Goal: Navigation & Orientation: Find specific page/section

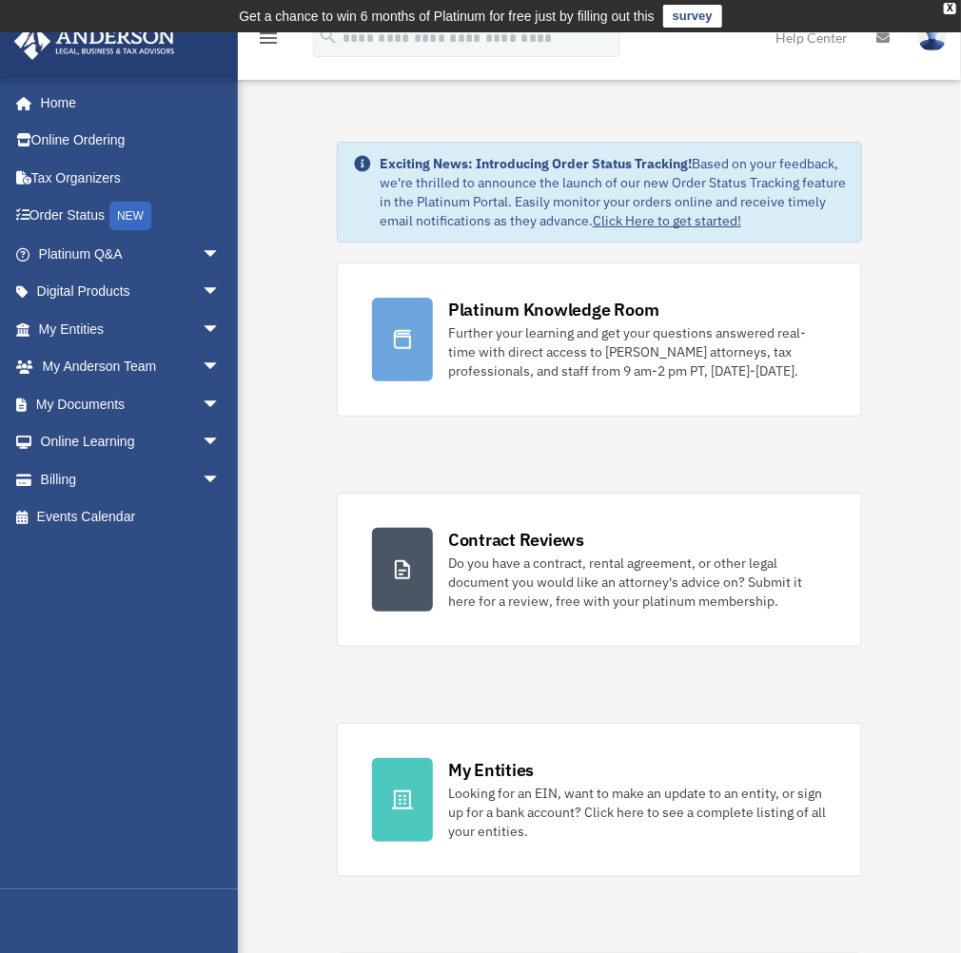
click at [264, 42] on icon "menu" at bounding box center [268, 38] width 23 height 23
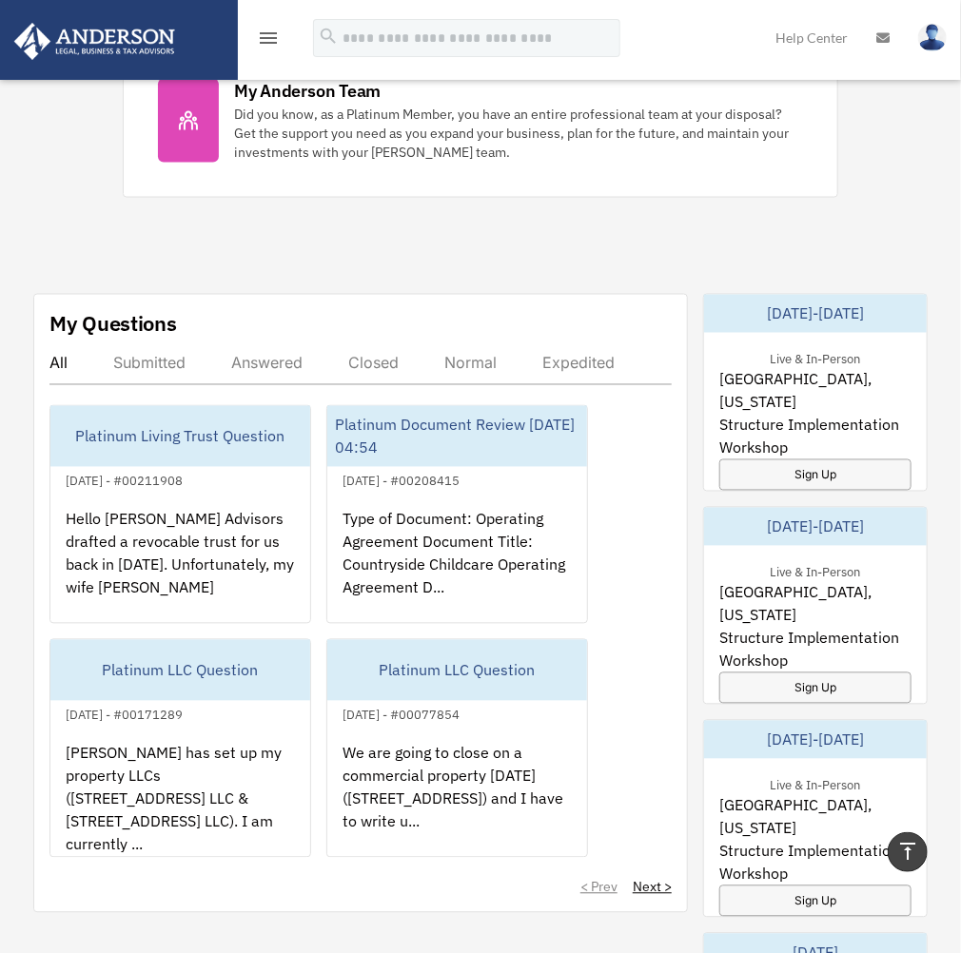
scroll to position [761, 0]
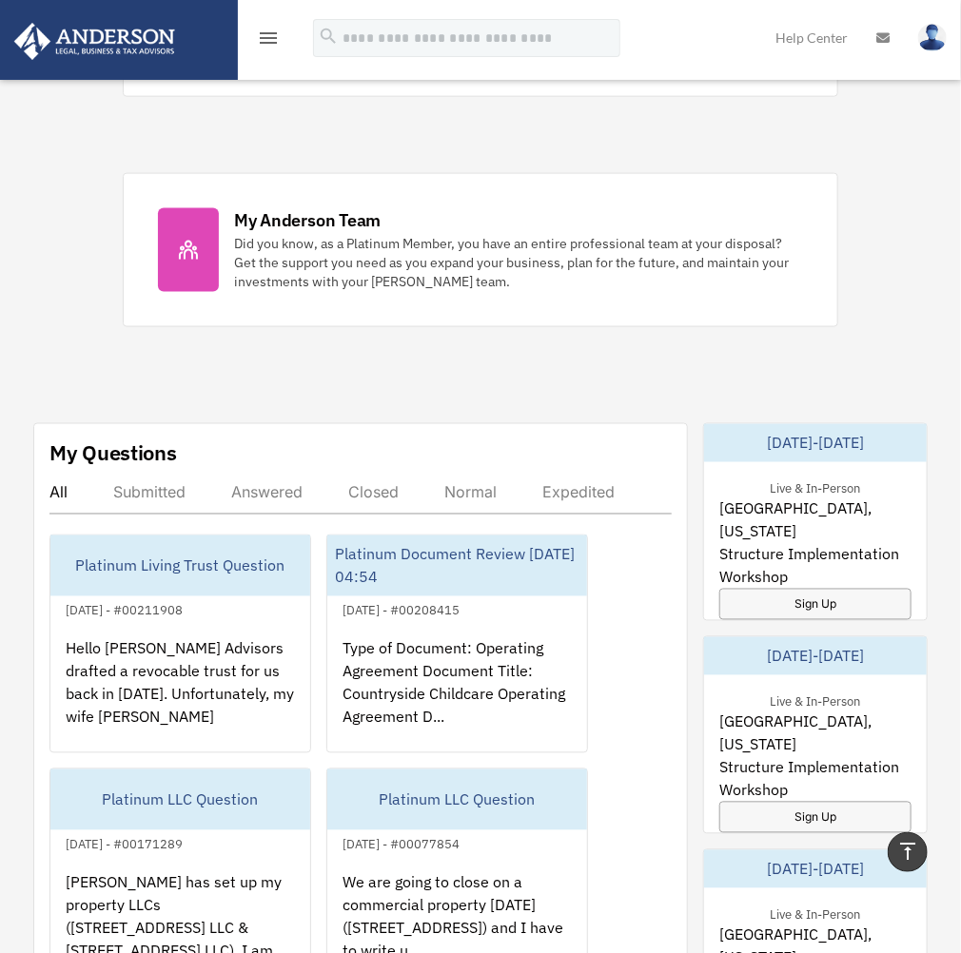
click at [173, 494] on div "Submitted" at bounding box center [149, 492] width 72 height 19
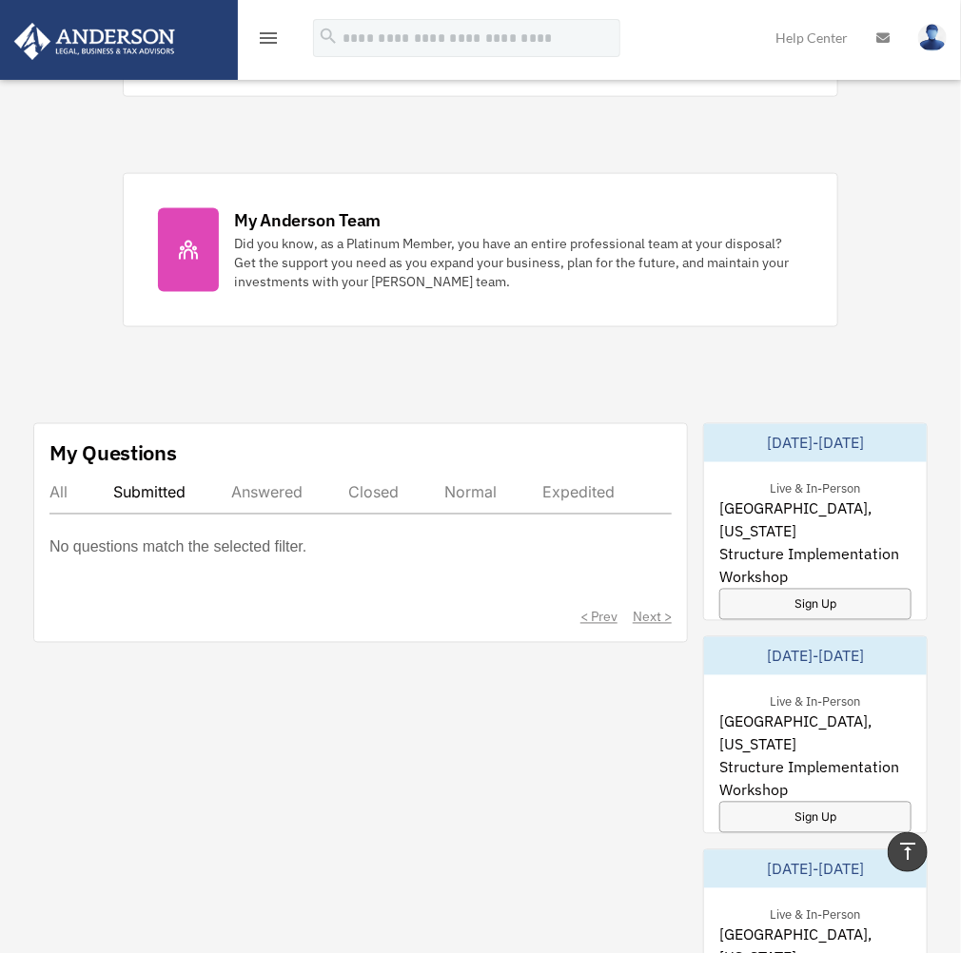
click at [593, 487] on div "Expedited" at bounding box center [578, 492] width 72 height 19
click at [586, 495] on div "Expedited" at bounding box center [578, 492] width 72 height 19
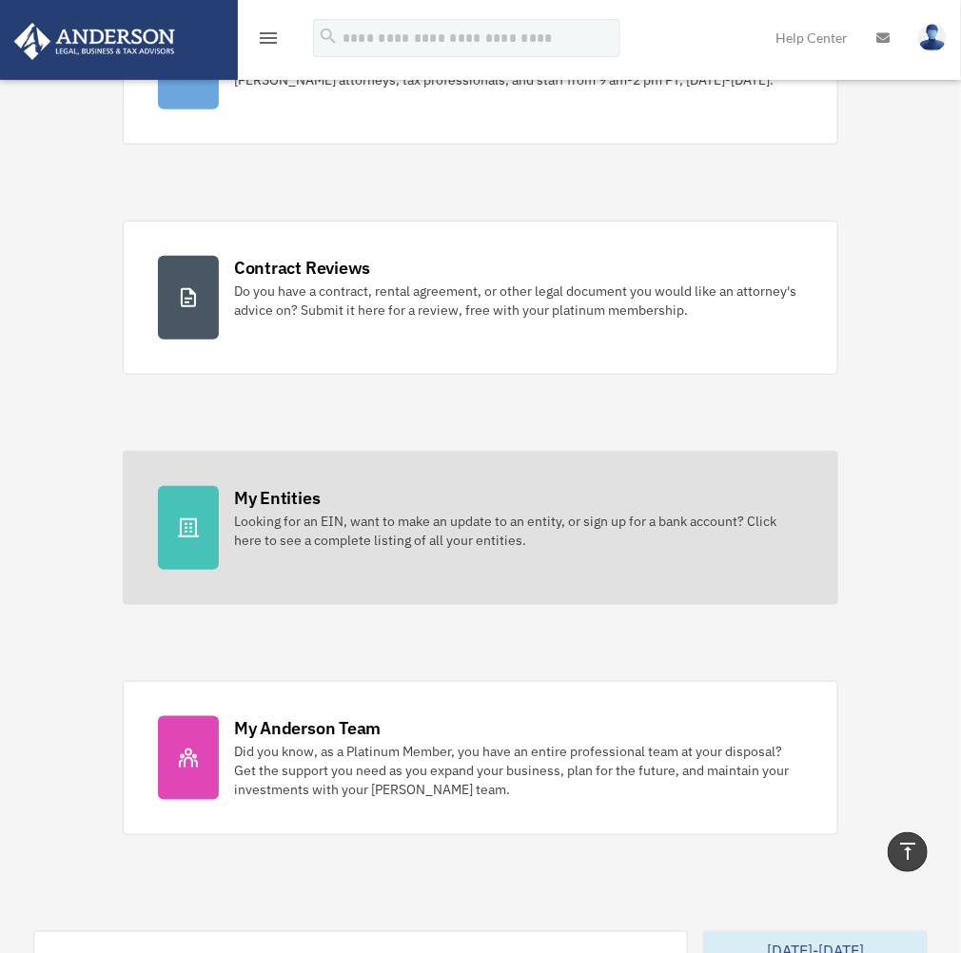
scroll to position [0, 0]
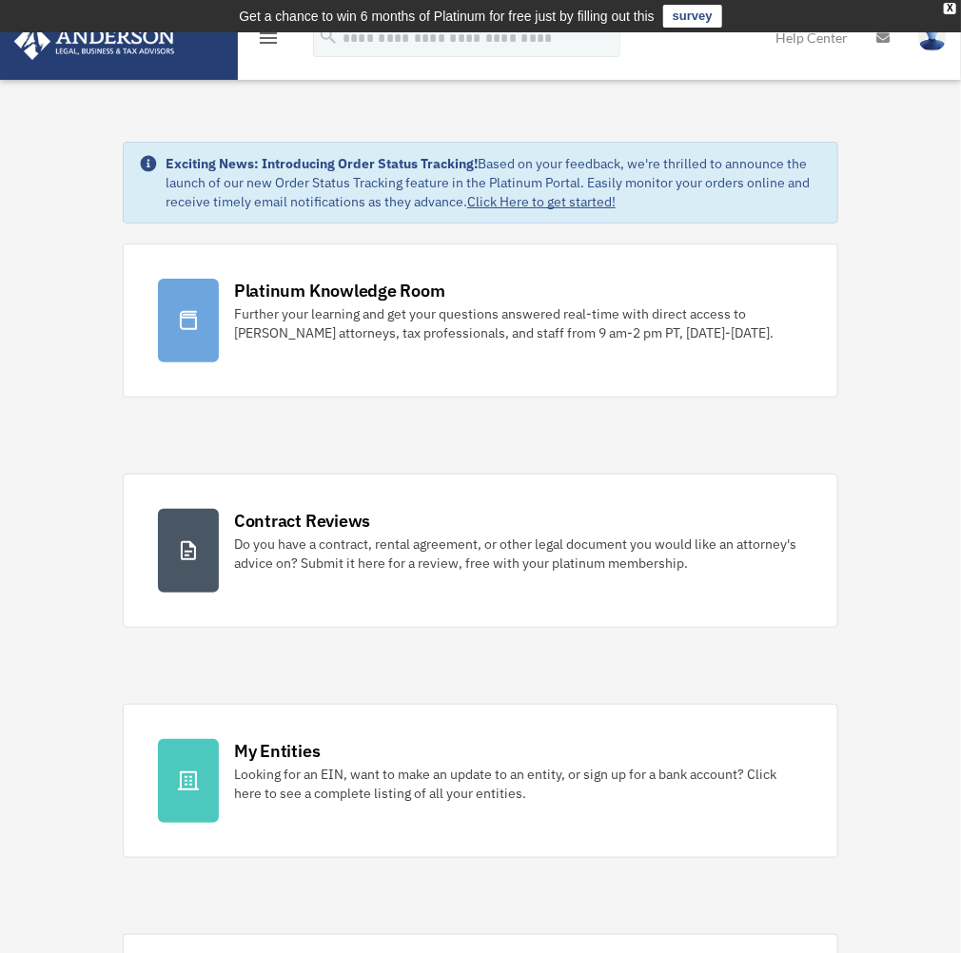
click at [273, 39] on icon "menu" at bounding box center [268, 38] width 23 height 23
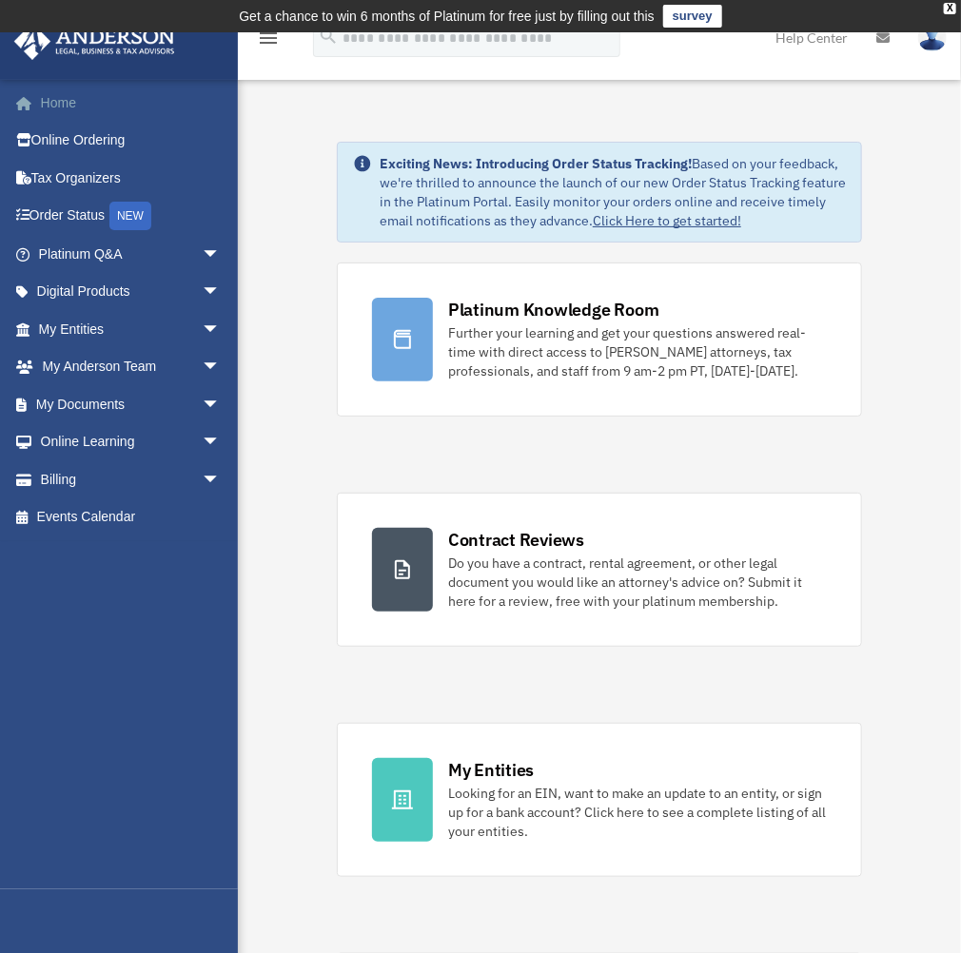
click at [64, 105] on link "Home" at bounding box center [131, 103] width 236 height 38
click at [126, 370] on link "My [PERSON_NAME] Team arrow_drop_down" at bounding box center [131, 367] width 236 height 38
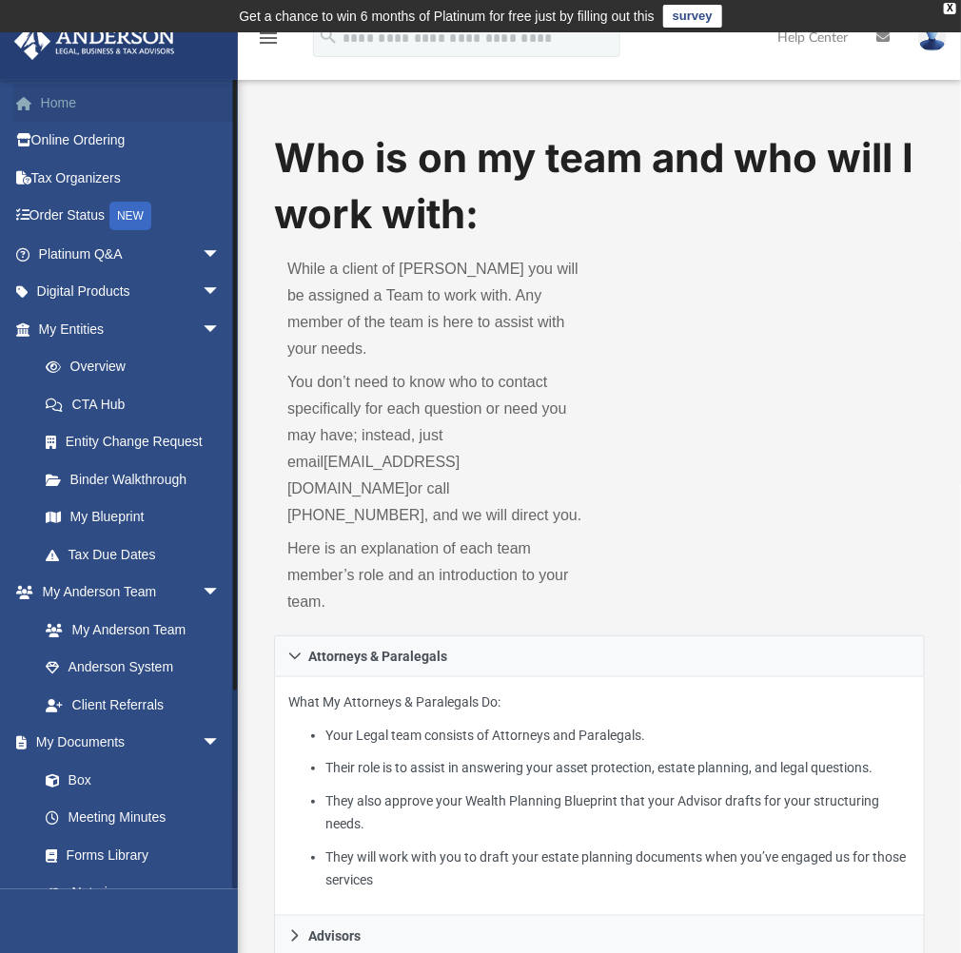
click at [88, 112] on link "Home" at bounding box center [131, 103] width 236 height 38
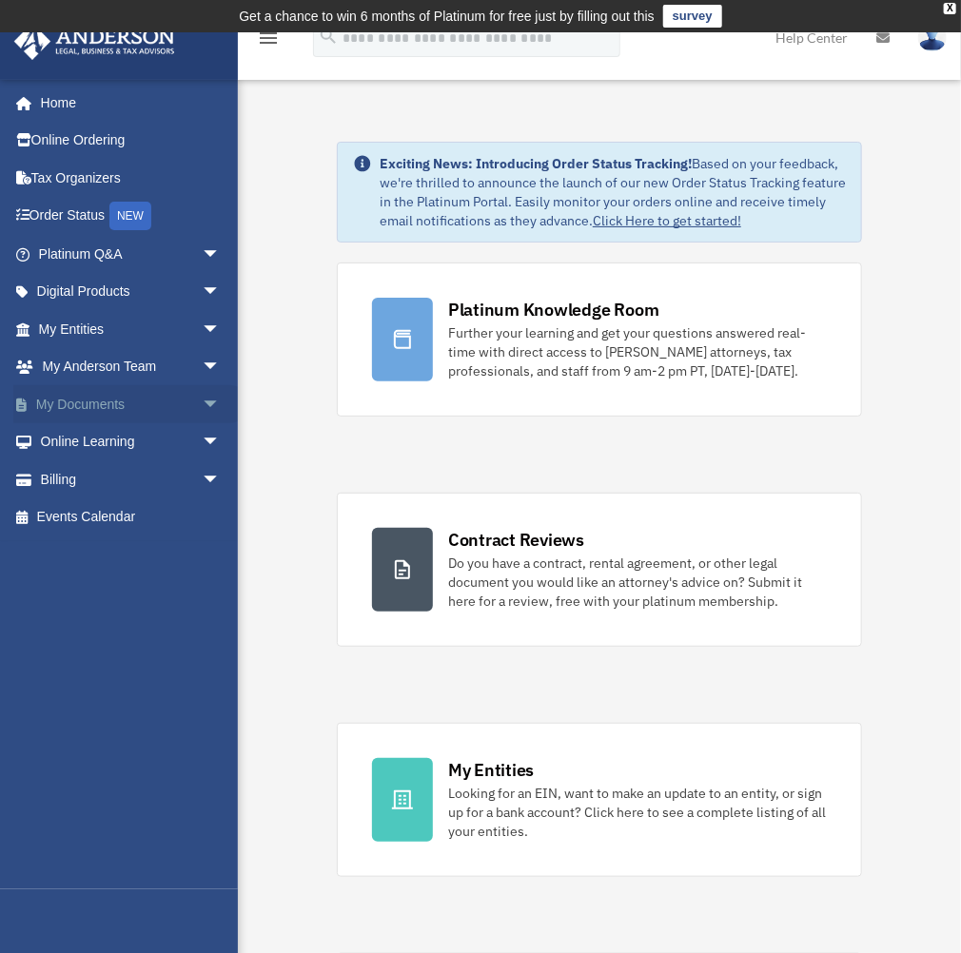
click at [74, 402] on link "My Documents arrow_drop_down" at bounding box center [131, 404] width 236 height 38
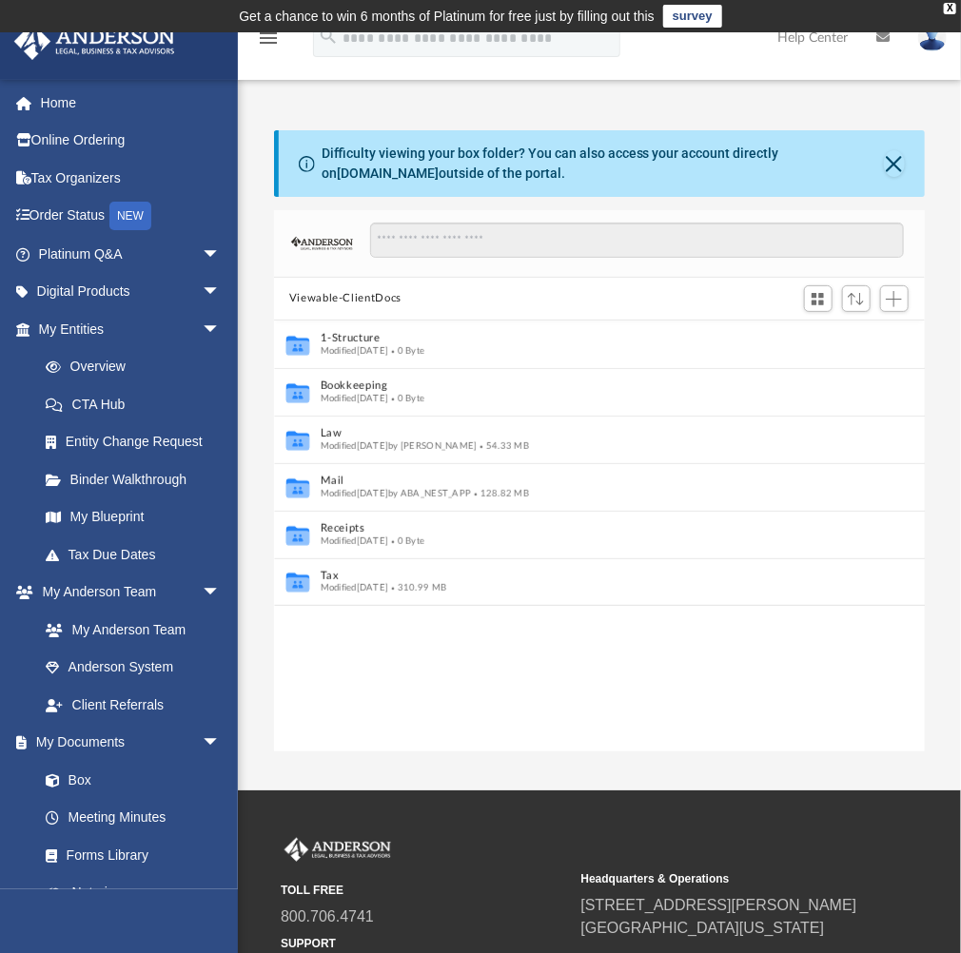
scroll to position [421, 639]
click at [94, 289] on link "Digital Products arrow_drop_down" at bounding box center [131, 292] width 236 height 38
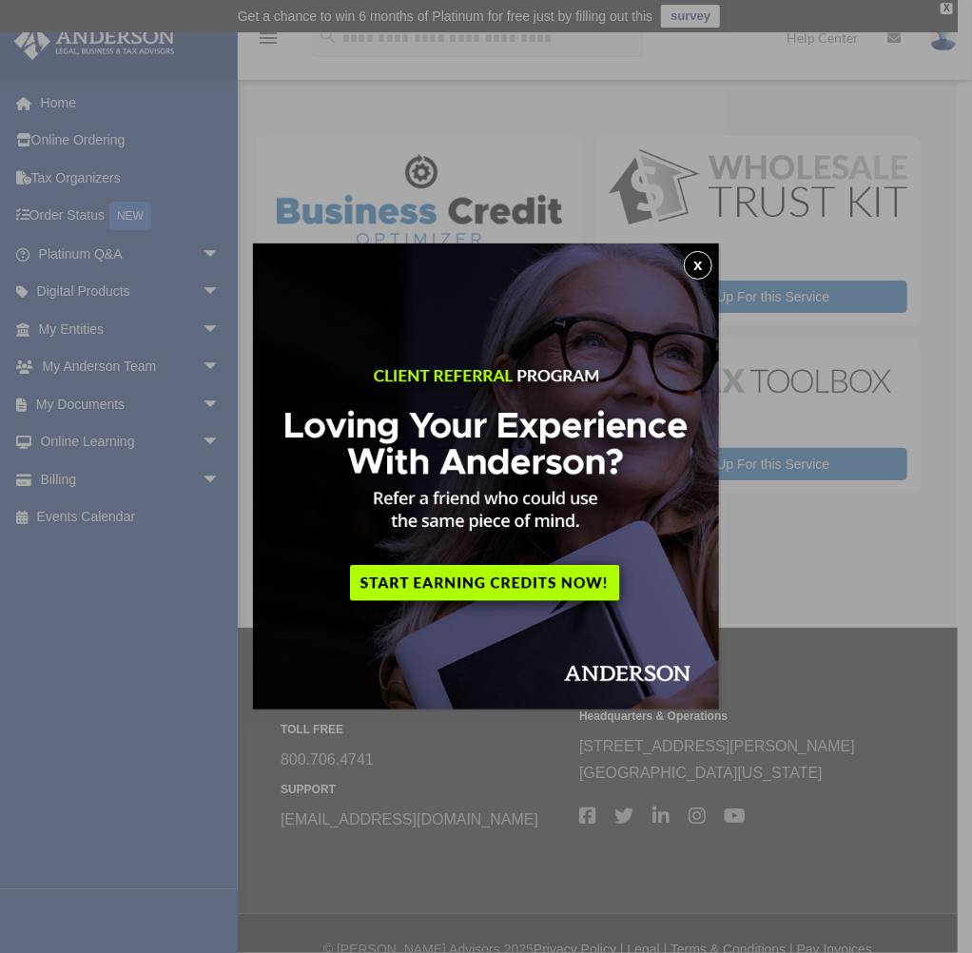
click at [702, 264] on button "x" at bounding box center [698, 265] width 29 height 29
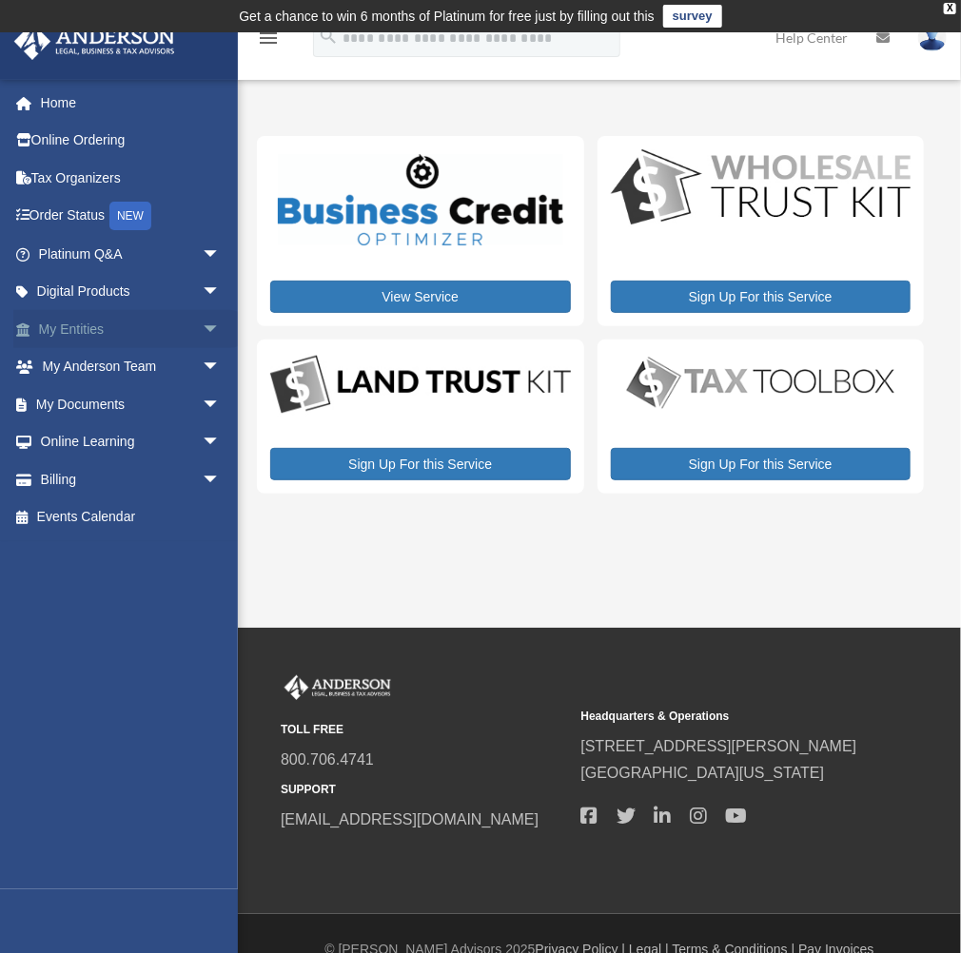
click at [68, 331] on link "My Entities arrow_drop_down" at bounding box center [131, 329] width 236 height 38
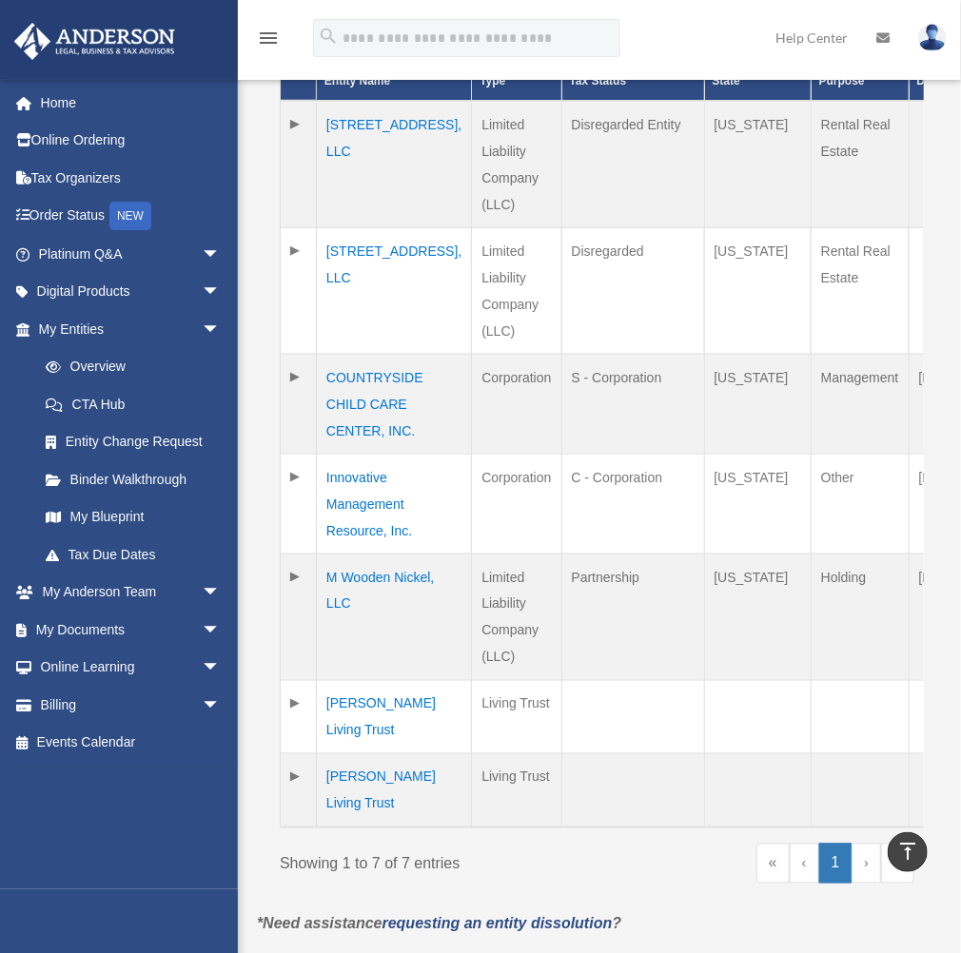
scroll to position [634, 0]
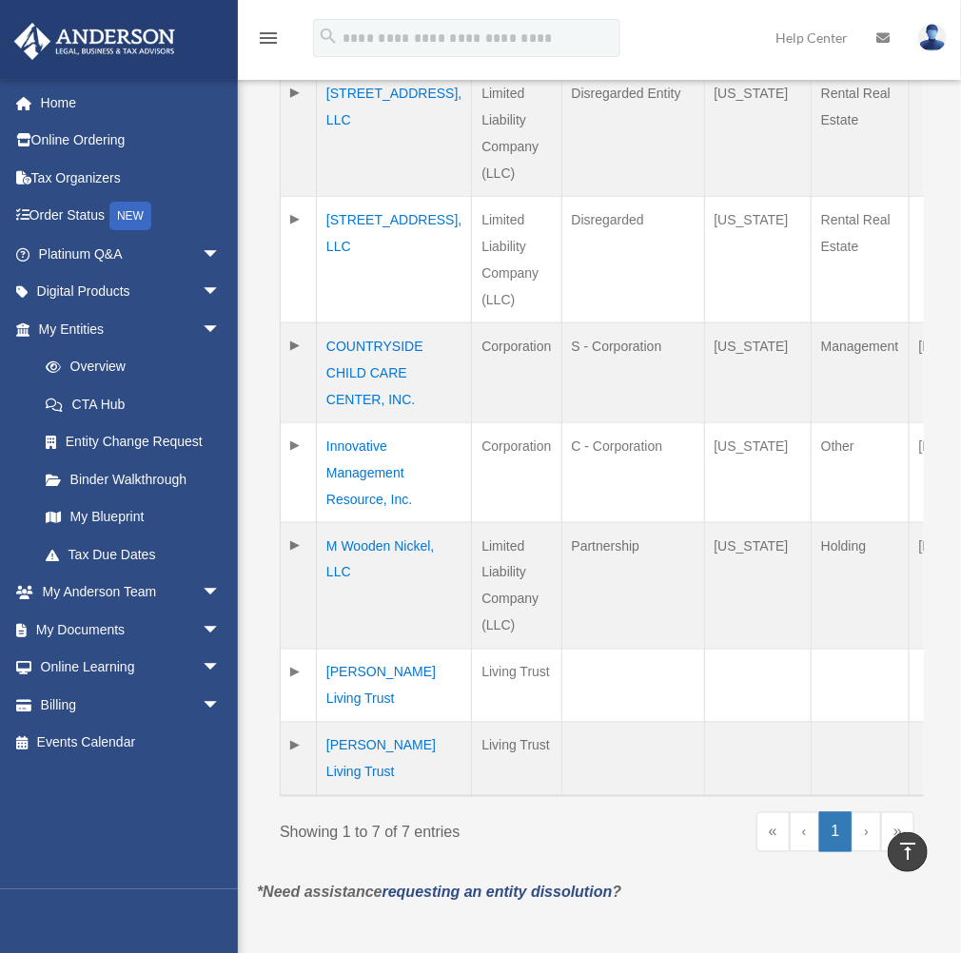
click at [864, 814] on link "›" at bounding box center [865, 832] width 29 height 40
click at [802, 812] on link "‹" at bounding box center [804, 832] width 29 height 40
click at [771, 812] on link "«" at bounding box center [772, 832] width 33 height 40
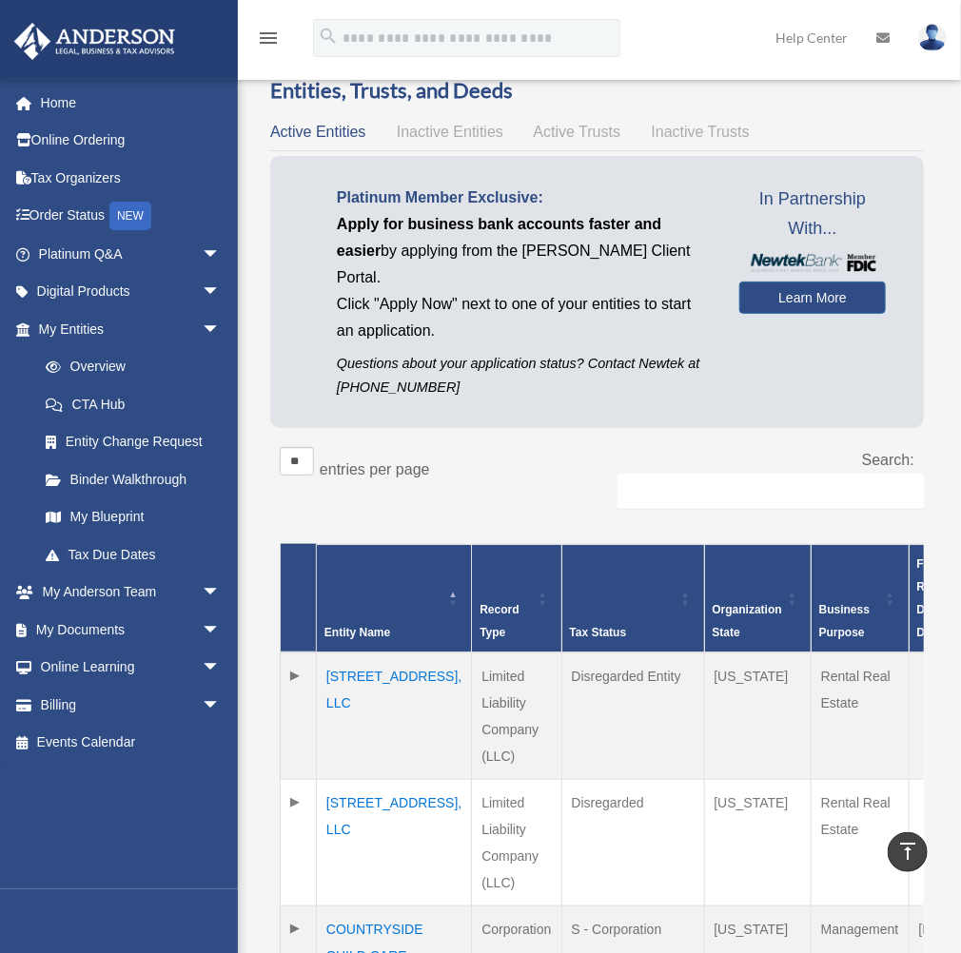
scroll to position [0, 0]
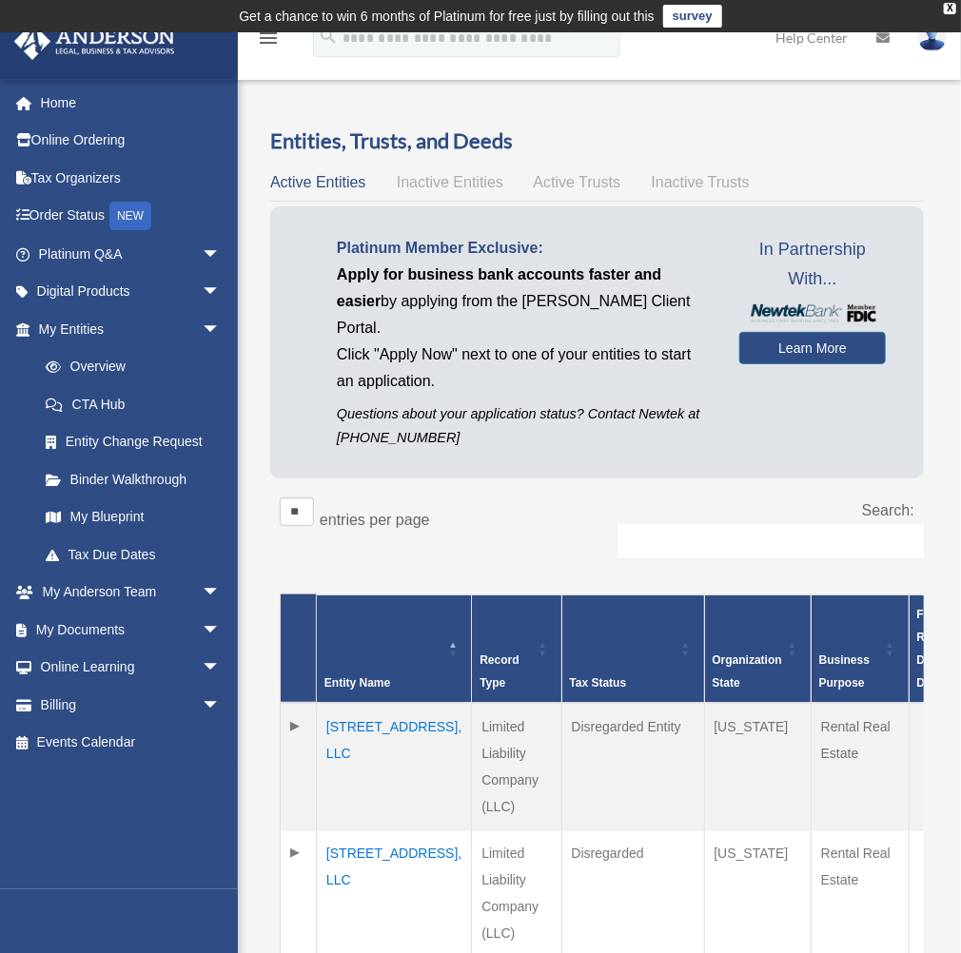
click at [457, 184] on span "Inactive Entities" at bounding box center [450, 182] width 107 height 16
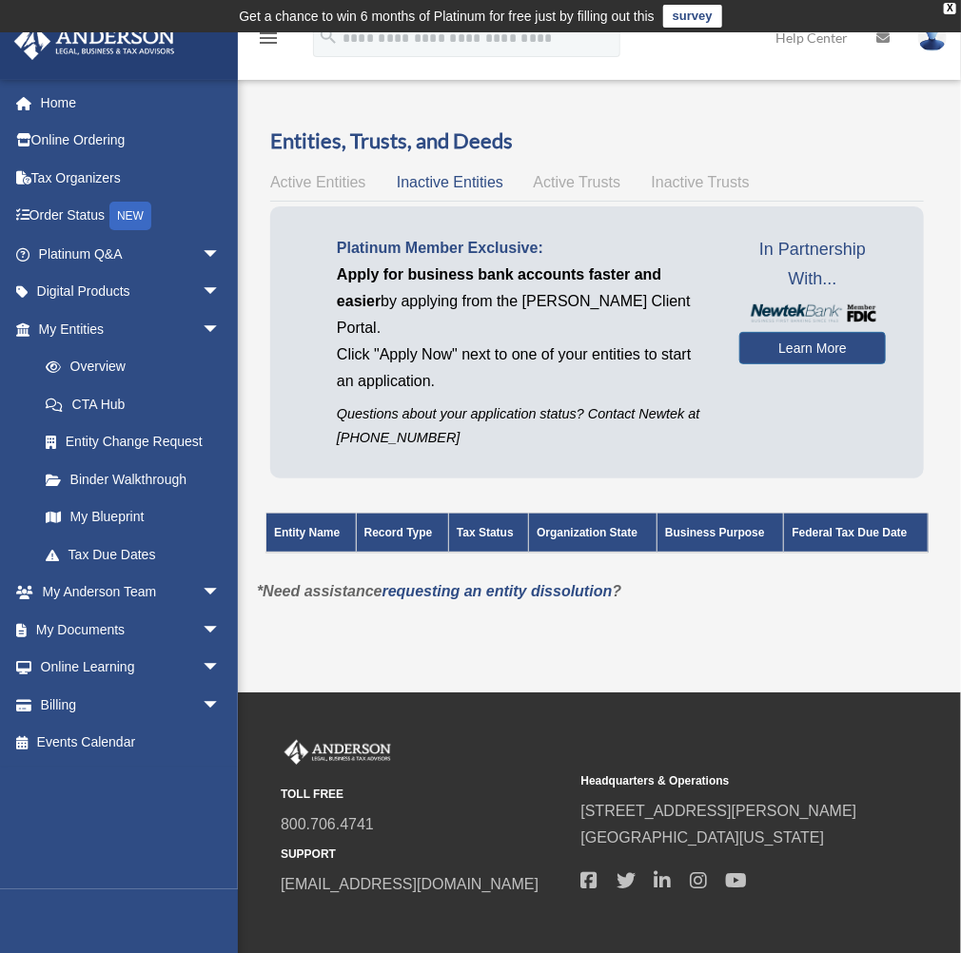
click at [591, 184] on span "Active Trusts" at bounding box center [578, 182] width 88 height 16
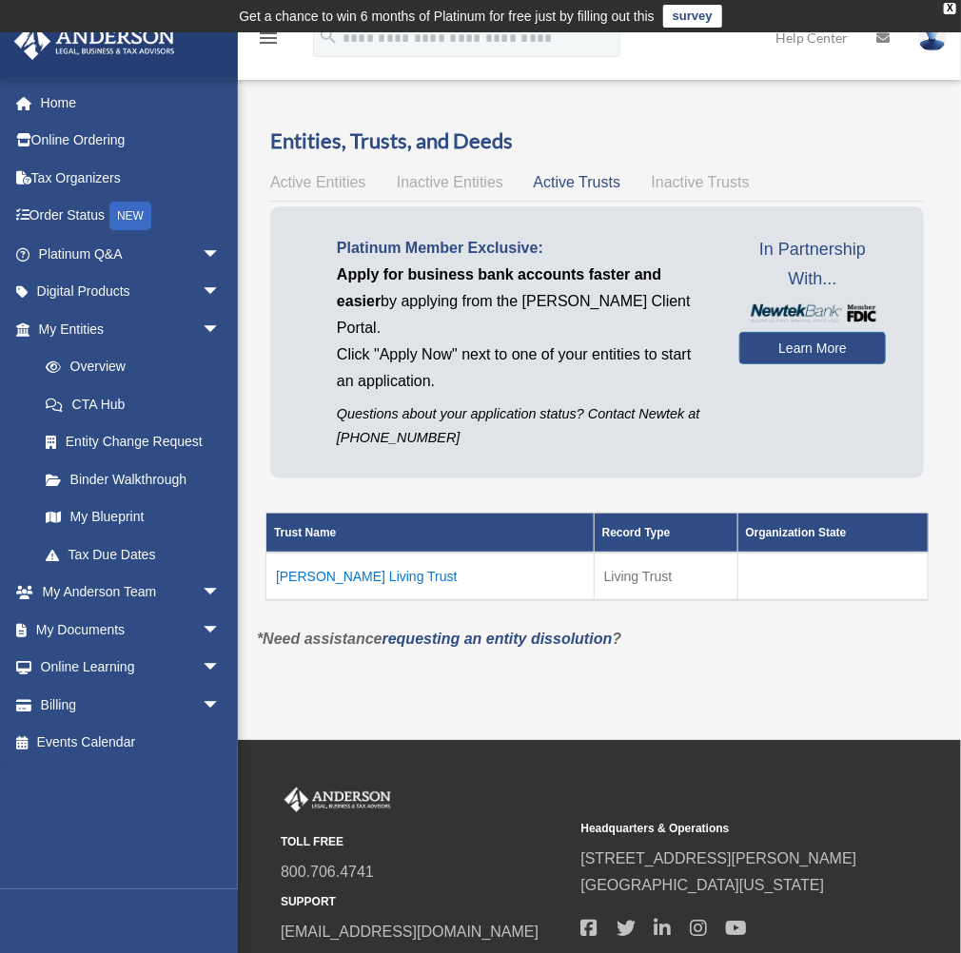
click at [697, 179] on span "Inactive Trusts" at bounding box center [701, 182] width 98 height 16
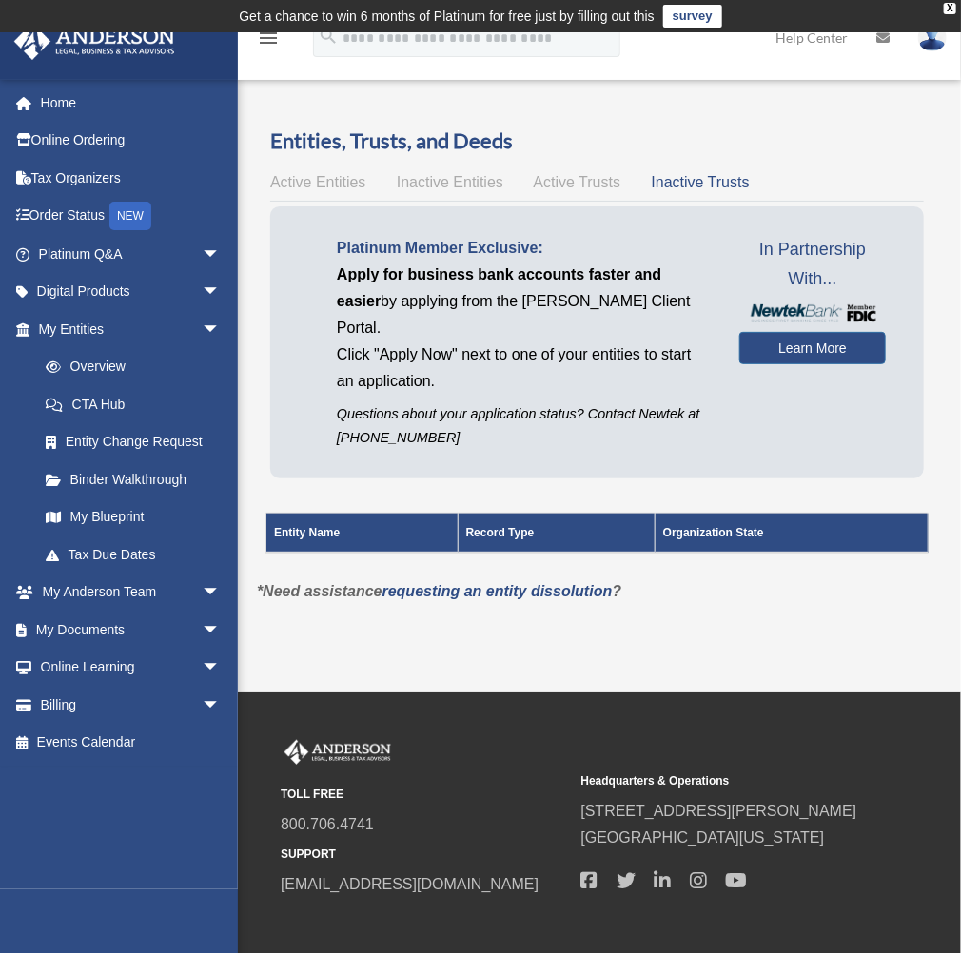
click at [601, 185] on span "Active Trusts" at bounding box center [578, 182] width 88 height 16
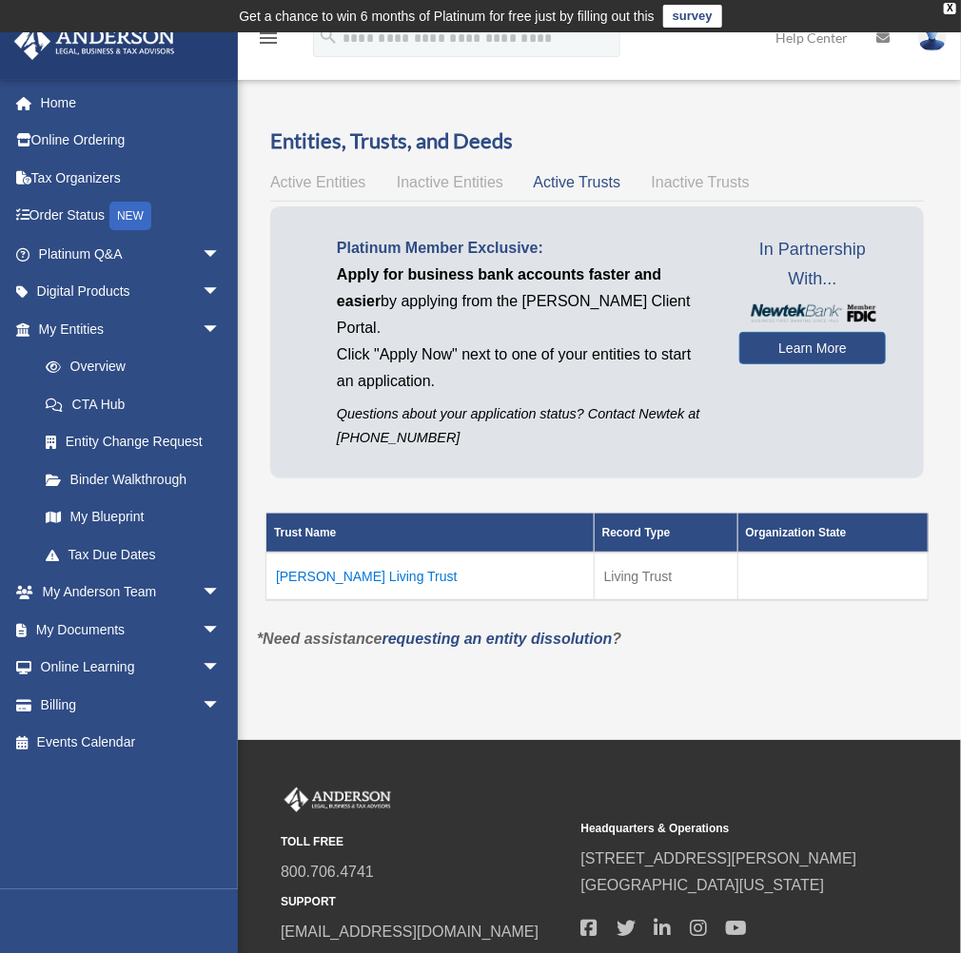
click at [325, 187] on span "Active Entities" at bounding box center [317, 182] width 95 height 16
